Goal: Task Accomplishment & Management: Use online tool/utility

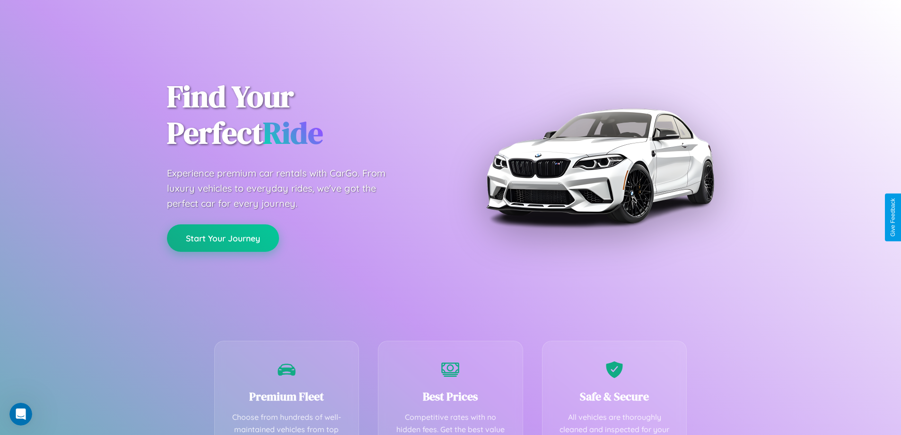
click at [223, 238] on button "Start Your Journey" at bounding box center [223, 237] width 112 height 27
click at [223, 237] on button "Start Your Journey" at bounding box center [223, 237] width 112 height 27
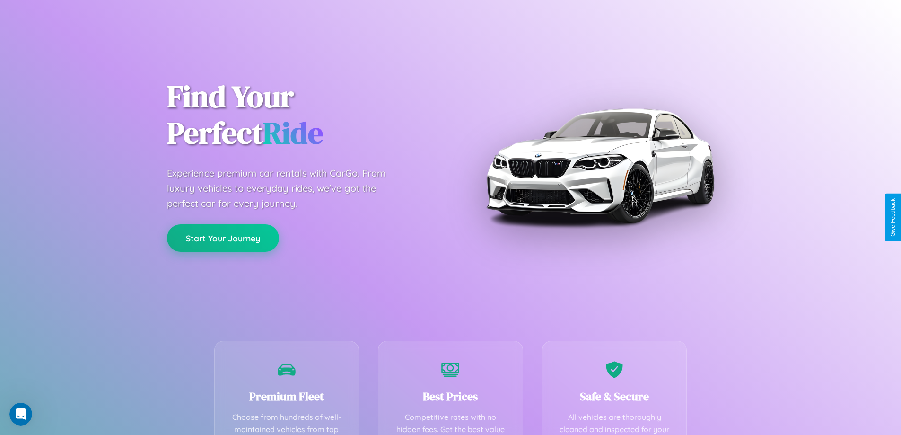
click at [223, 237] on button "Start Your Journey" at bounding box center [223, 237] width 112 height 27
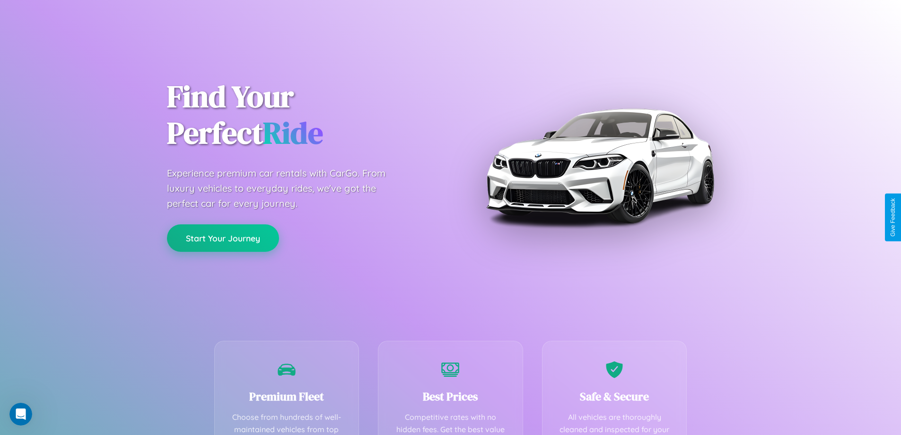
click at [223, 237] on button "Start Your Journey" at bounding box center [223, 237] width 112 height 27
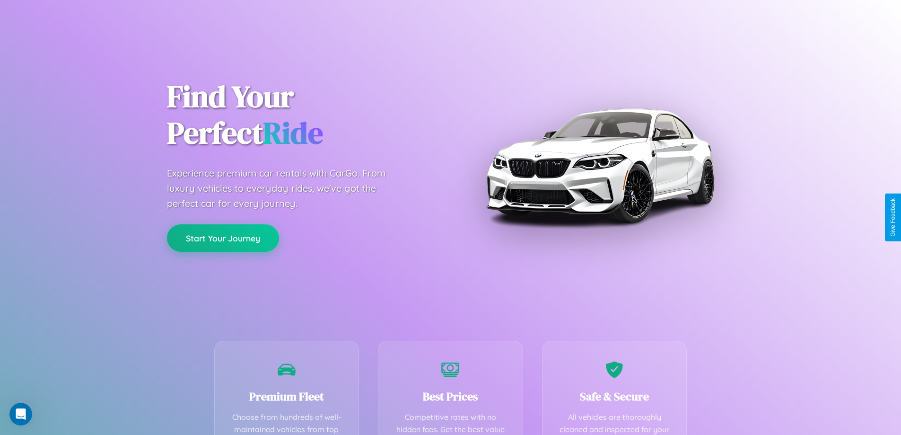
click at [223, 237] on button "Start Your Journey" at bounding box center [223, 237] width 112 height 27
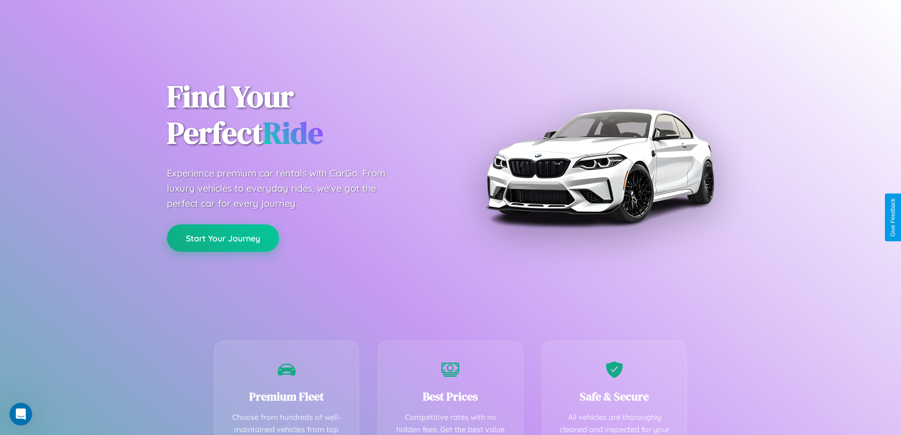
click at [223, 237] on button "Start Your Journey" at bounding box center [223, 237] width 112 height 27
